Goal: Information Seeking & Learning: Learn about a topic

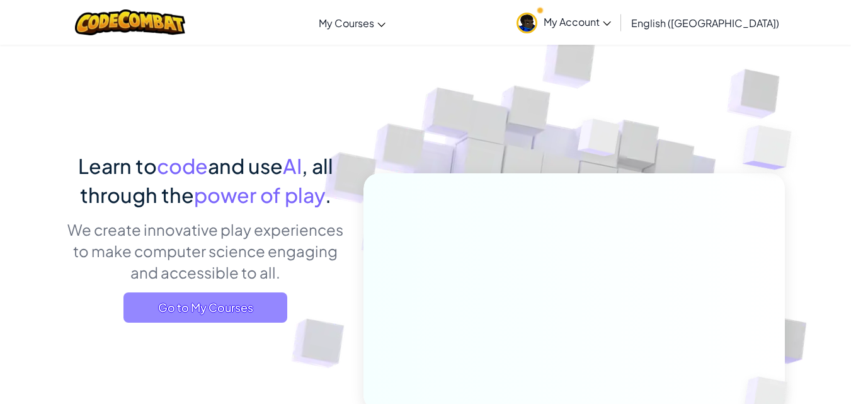
click at [168, 301] on span "Go to My Courses" at bounding box center [206, 307] width 164 height 30
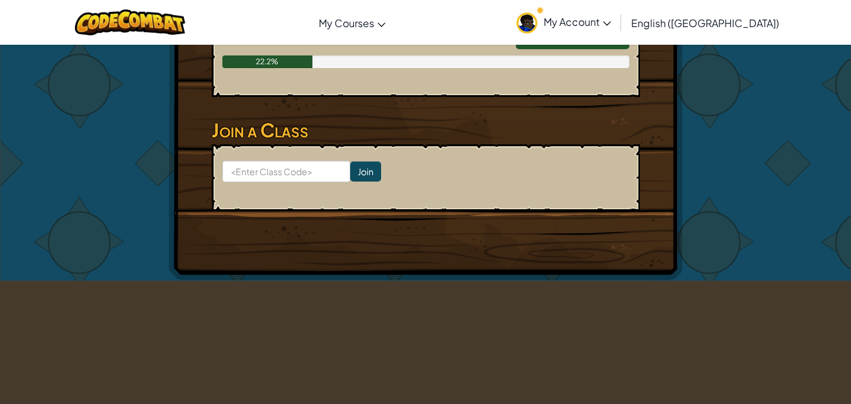
scroll to position [894, 0]
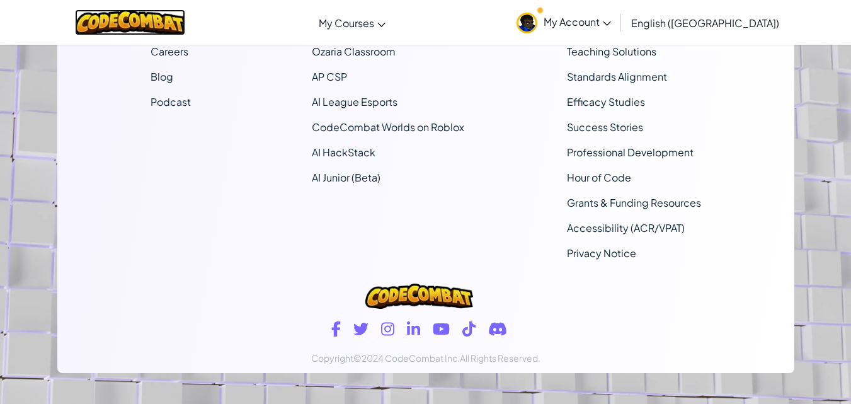
click at [134, 30] on img at bounding box center [130, 22] width 110 height 26
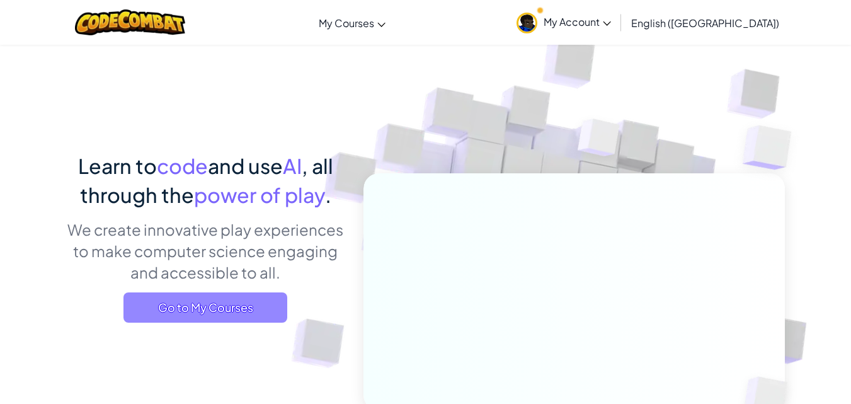
click at [173, 298] on span "Go to My Courses" at bounding box center [206, 307] width 164 height 30
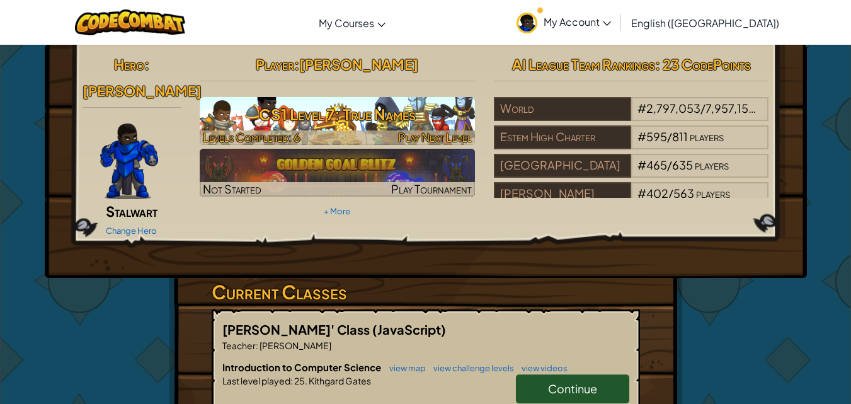
click at [466, 107] on h3 "CS1 Level 7: True Names" at bounding box center [337, 114] width 275 height 28
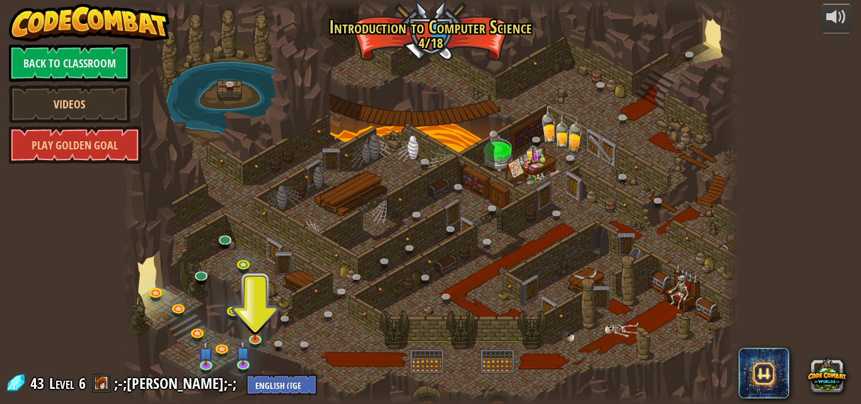
click at [466, 107] on div at bounding box center [431, 202] width 618 height 404
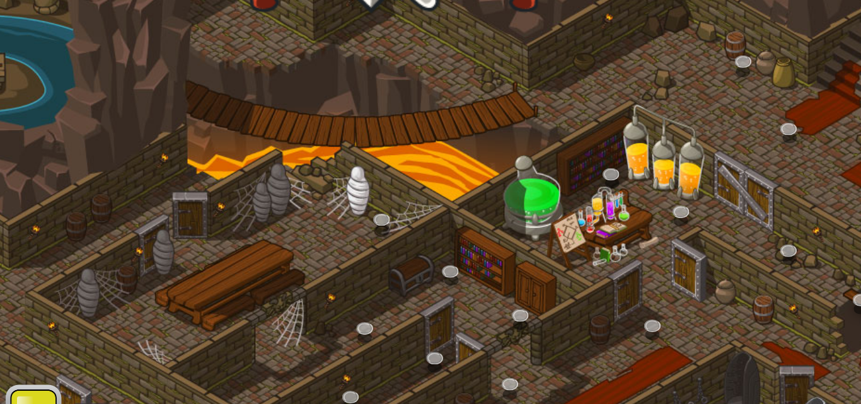
drag, startPoint x: 447, startPoint y: 90, endPoint x: 454, endPoint y: 117, distance: 27.5
click at [454, 117] on div at bounding box center [431, 202] width 618 height 404
